Goal: Task Accomplishment & Management: Complete application form

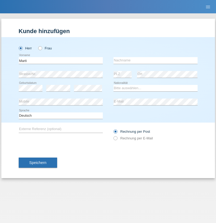
type input "Marti"
click at [155, 60] on input "text" at bounding box center [155, 60] width 84 height 7
type input "[PERSON_NAME]"
select select "CH"
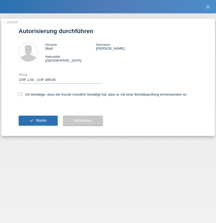
select select "1"
checkbox input "true"
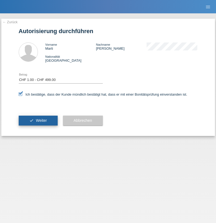
click at [38, 120] on span "Weiter" at bounding box center [41, 120] width 11 height 4
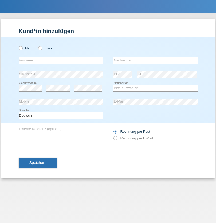
radio input "true"
click at [60, 60] on input "text" at bounding box center [61, 60] width 84 height 7
type input "Leite"
click at [155, 60] on input "text" at bounding box center [155, 60] width 84 height 7
type input "da Silva"
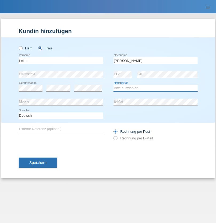
select select "PT"
select select "C"
select select "20"
select select "06"
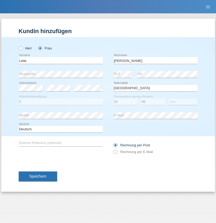
select select "2020"
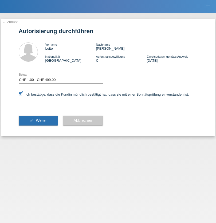
select select "1"
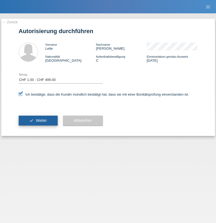
click at [38, 120] on span "Weiter" at bounding box center [41, 120] width 11 height 4
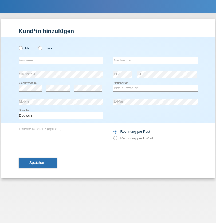
radio input "true"
click at [60, 60] on input "text" at bounding box center [61, 60] width 84 height 7
type input "Veton"
click at [155, 60] on input "text" at bounding box center [155, 60] width 84 height 7
type input "Alijevic"
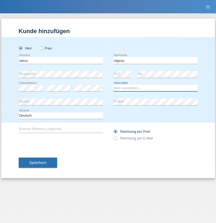
select select "CH"
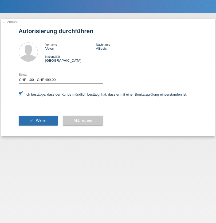
select select "1"
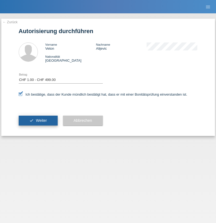
click at [38, 120] on span "Weiter" at bounding box center [41, 120] width 11 height 4
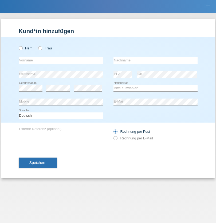
radio input "true"
click at [60, 60] on input "text" at bounding box center [61, 60] width 84 height 7
type input "Joao"
click at [155, 60] on input "text" at bounding box center [155, 60] width 84 height 7
type input "Adrega"
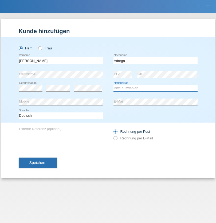
select select "CH"
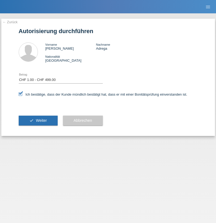
select select "1"
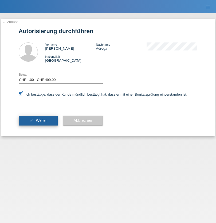
click at [38, 120] on span "Weiter" at bounding box center [41, 120] width 11 height 4
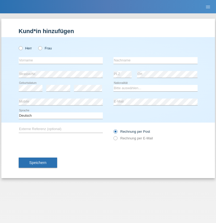
radio input "true"
click at [60, 60] on input "text" at bounding box center [61, 60] width 84 height 7
type input "Serkan"
click at [155, 60] on input "text" at bounding box center [155, 60] width 84 height 7
type input "Sönmez"
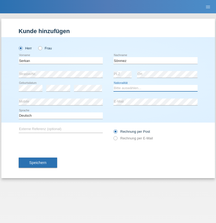
select select "TR"
select select "C"
select select "22"
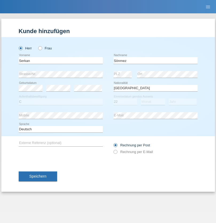
select select "02"
select select "1983"
